Goal: Use online tool/utility: Utilize a website feature to perform a specific function

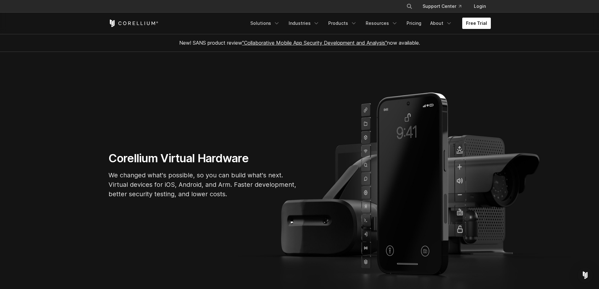
click at [473, 26] on link "Free Trial" at bounding box center [476, 23] width 29 height 11
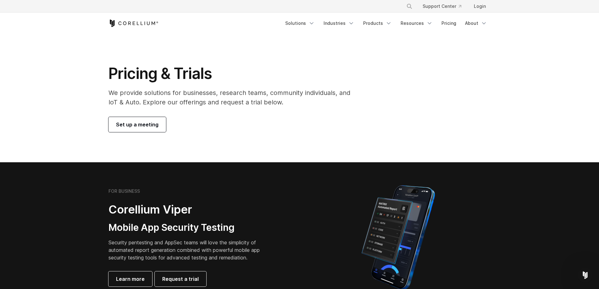
click at [413, 72] on div "Pricing & Trials We provide solutions for businesses, research teams, community…" at bounding box center [299, 98] width 395 height 68
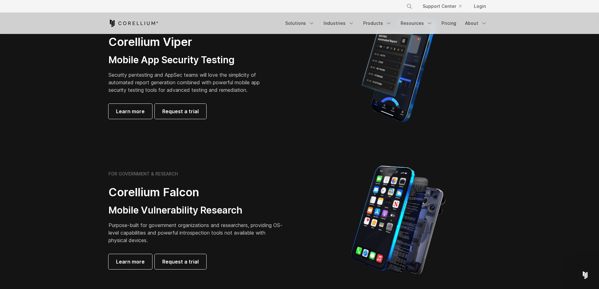
scroll to position [251, 0]
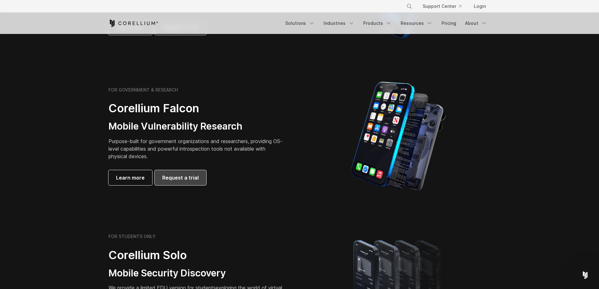
click at [179, 179] on span "Request a trial" at bounding box center [180, 178] width 36 height 8
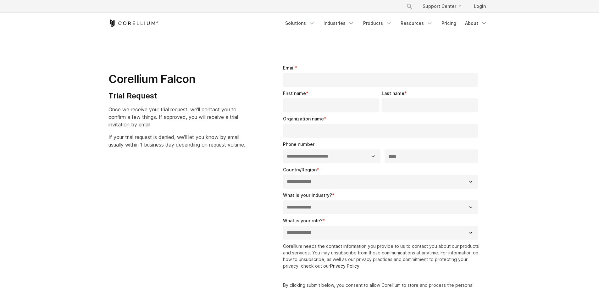
select select "**"
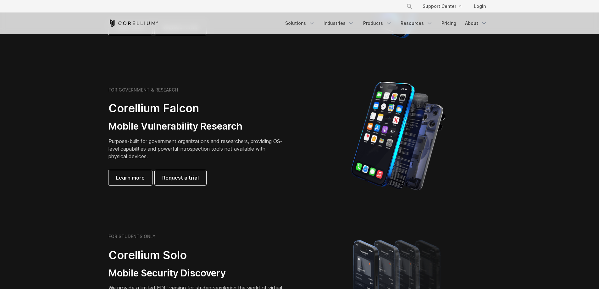
scroll to position [251, 0]
click at [444, 25] on link "Pricing" at bounding box center [448, 23] width 22 height 11
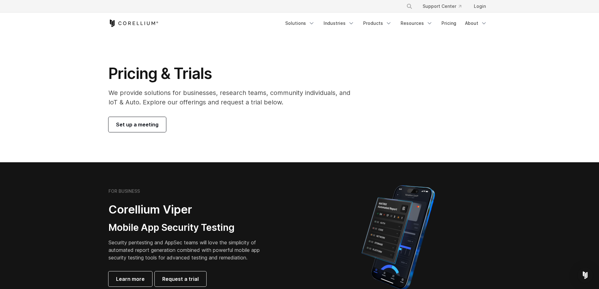
click at [307, 70] on h1 "Pricing & Trials" at bounding box center [233, 73] width 250 height 19
click at [471, 25] on link "About" at bounding box center [476, 23] width 30 height 11
click at [401, 59] on section "Pricing & Trials We provide solutions for businesses, research teams, community…" at bounding box center [299, 98] width 599 height 128
click at [484, 6] on link "Login" at bounding box center [480, 6] width 22 height 11
click at [435, 25] on link "Resources" at bounding box center [417, 23] width 40 height 11
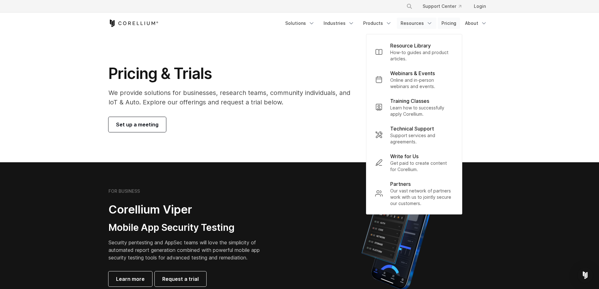
click at [450, 25] on link "Pricing" at bounding box center [448, 23] width 22 height 11
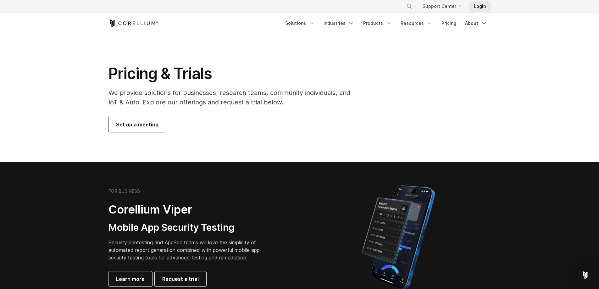
click at [485, 7] on link "Login" at bounding box center [480, 6] width 22 height 11
click at [460, 56] on section "Pricing & Trials We provide solutions for businesses, research teams, community…" at bounding box center [299, 98] width 599 height 128
click at [415, 57] on section "Pricing & Trials We provide solutions for businesses, research teams, community…" at bounding box center [299, 98] width 599 height 128
click at [404, 55] on section "Pricing & Trials We provide solutions for businesses, research teams, community…" at bounding box center [299, 98] width 599 height 128
click at [404, 47] on section "Pricing & Trials We provide solutions for businesses, research teams, community…" at bounding box center [299, 98] width 599 height 128
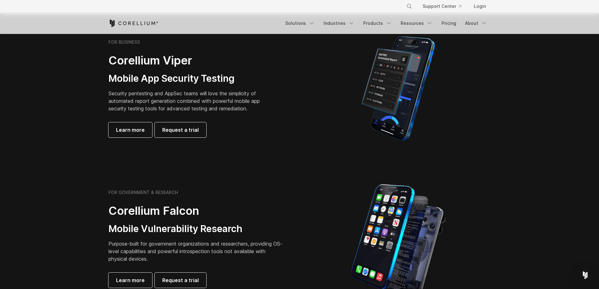
scroll to position [168, 0]
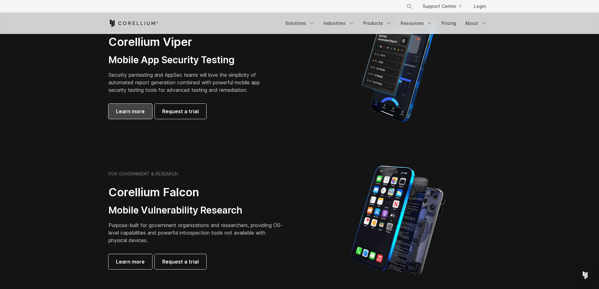
click at [130, 109] on span "Learn more" at bounding box center [130, 111] width 29 height 8
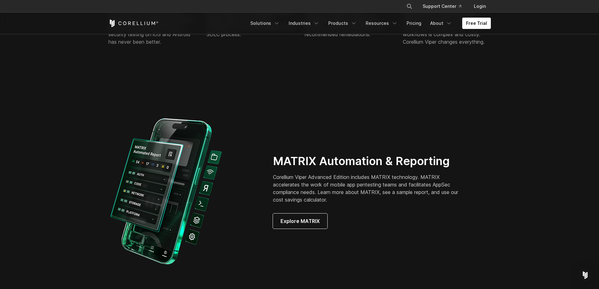
scroll to position [587, 0]
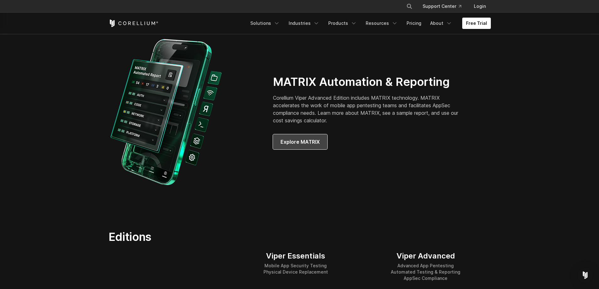
click at [318, 144] on span "Explore MATRIX" at bounding box center [299, 142] width 39 height 8
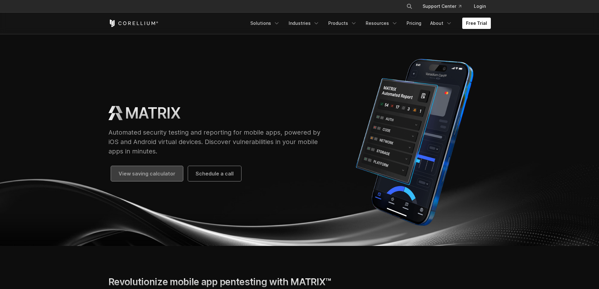
click at [161, 173] on span "View saving calculator" at bounding box center [146, 174] width 57 height 8
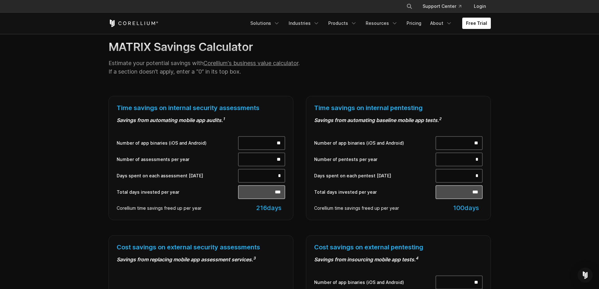
scroll to position [168, 0]
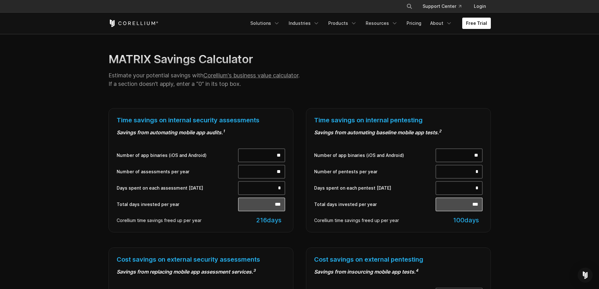
drag, startPoint x: 263, startPoint y: 155, endPoint x: 312, endPoint y: 157, distance: 48.5
click at [311, 158] on div "Time savings on internal security assessments Savings from automating mobile ap…" at bounding box center [299, 255] width 395 height 295
type input "*"
type input "**"
